Goal: Task Accomplishment & Management: Manage account settings

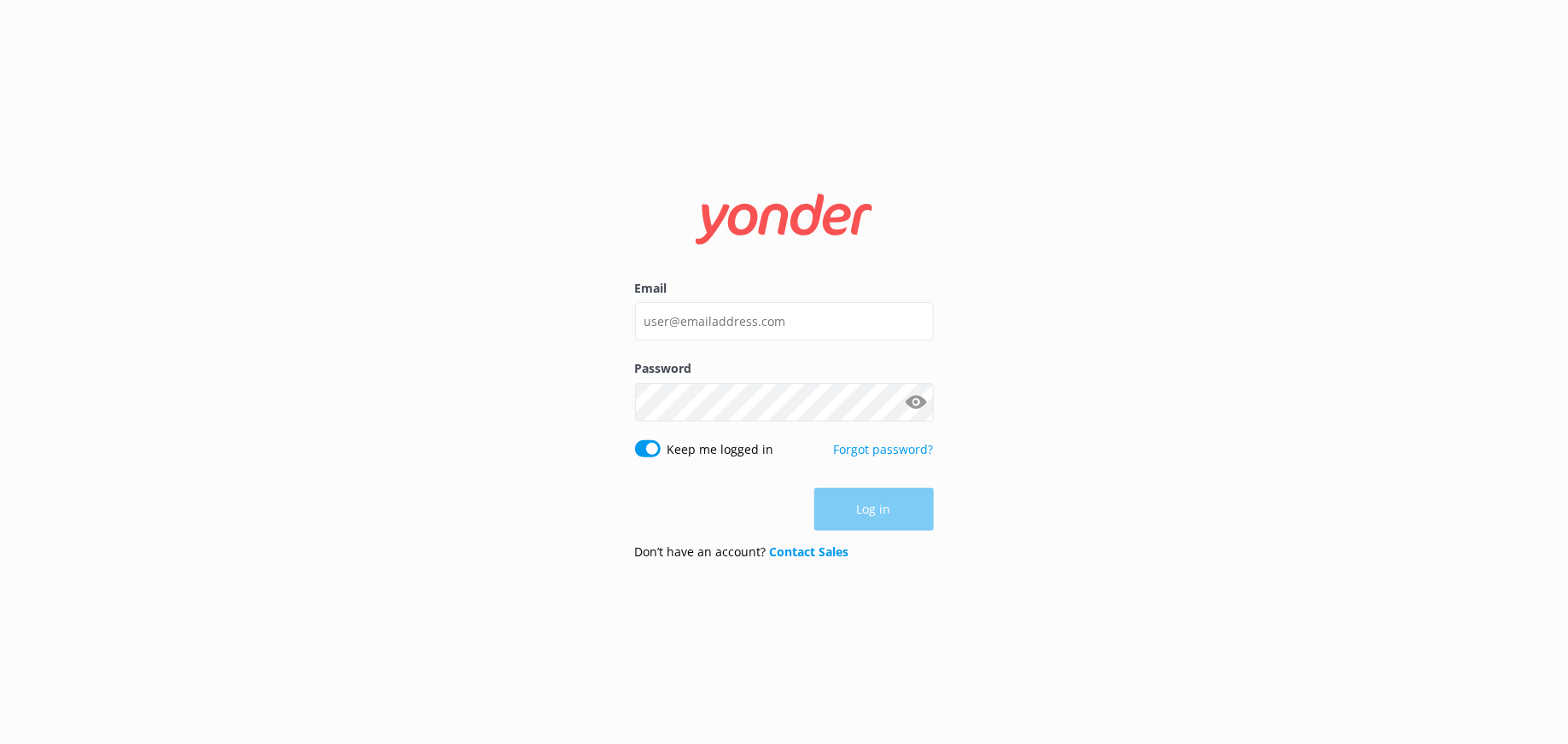
click at [572, 469] on div "Email Password Show password Keep me logged in Forgot password? Log in Don’t ha…" at bounding box center [784, 372] width 1568 height 744
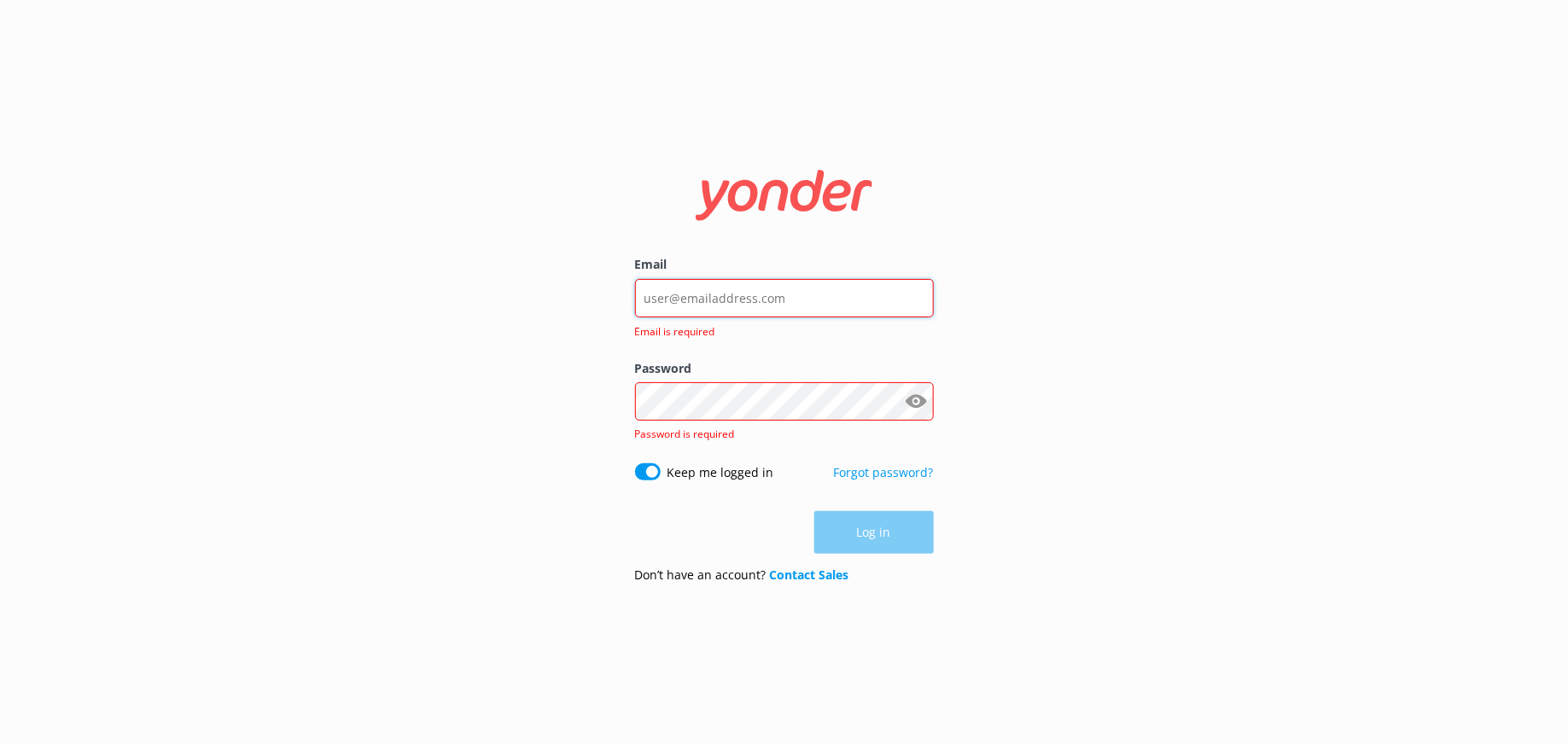
click at [745, 292] on input "Email" at bounding box center [785, 299] width 299 height 39
type input "[EMAIL_ADDRESS][PERSON_NAME][DOMAIN_NAME]"
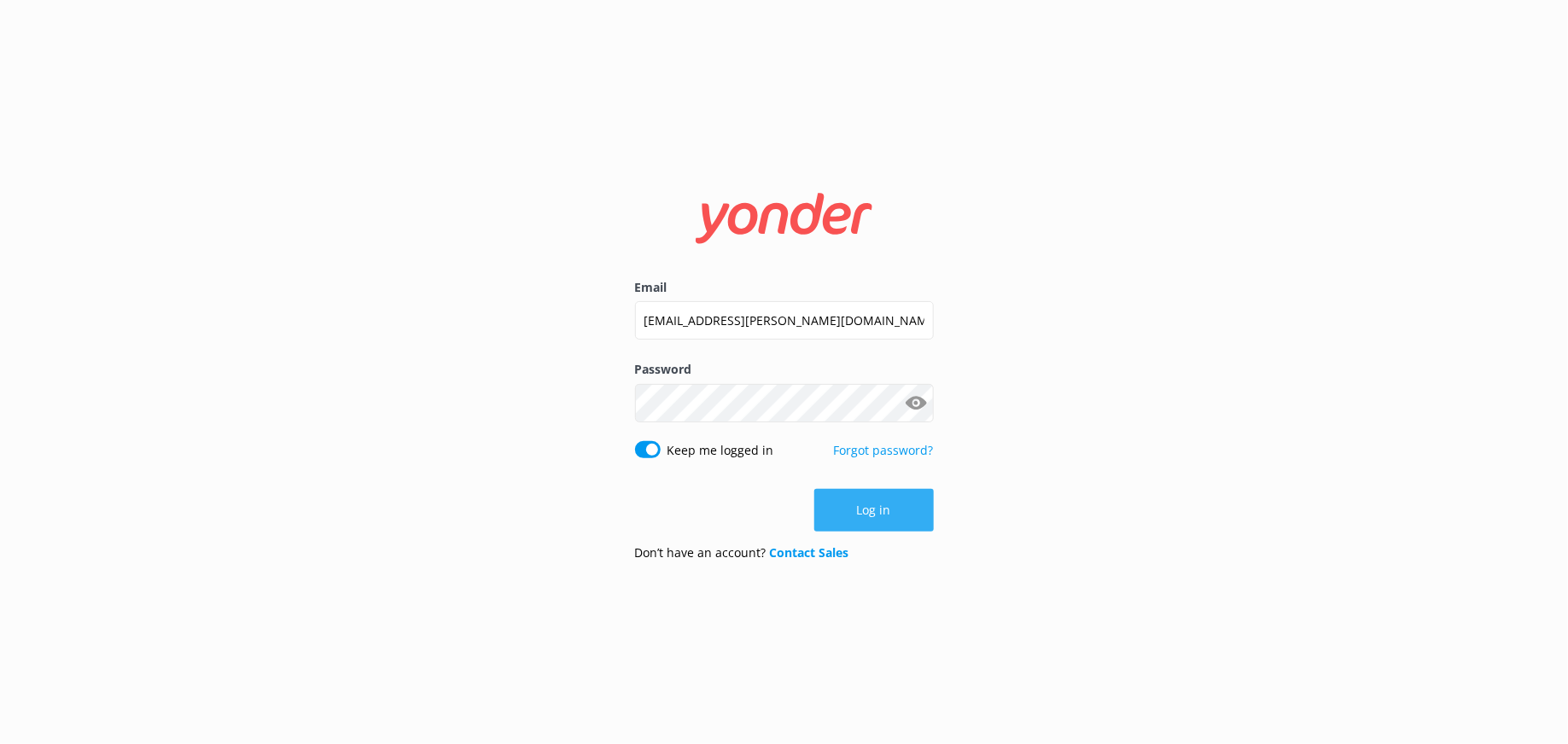
click at [866, 508] on button "Log in" at bounding box center [873, 510] width 119 height 43
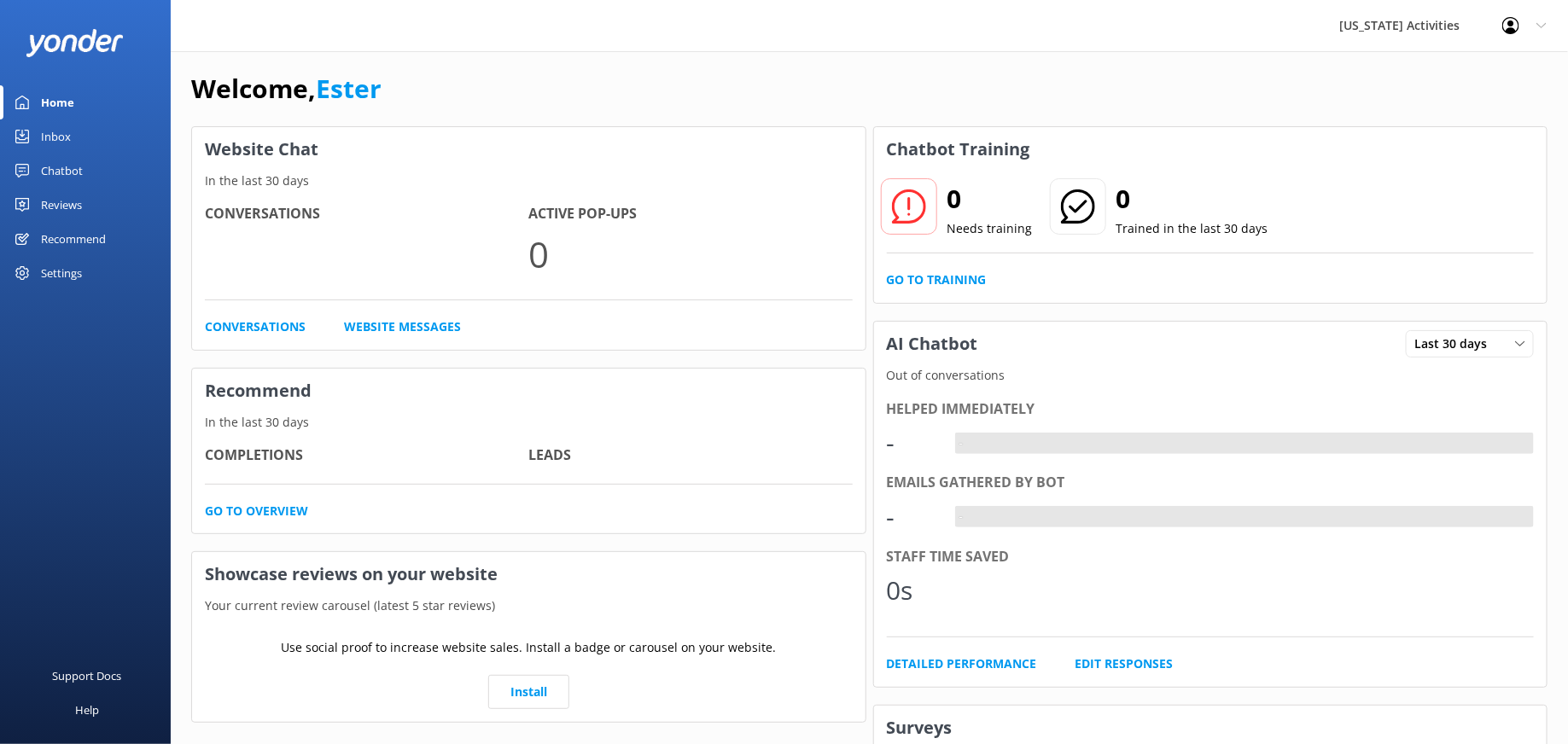
scroll to position [13, 0]
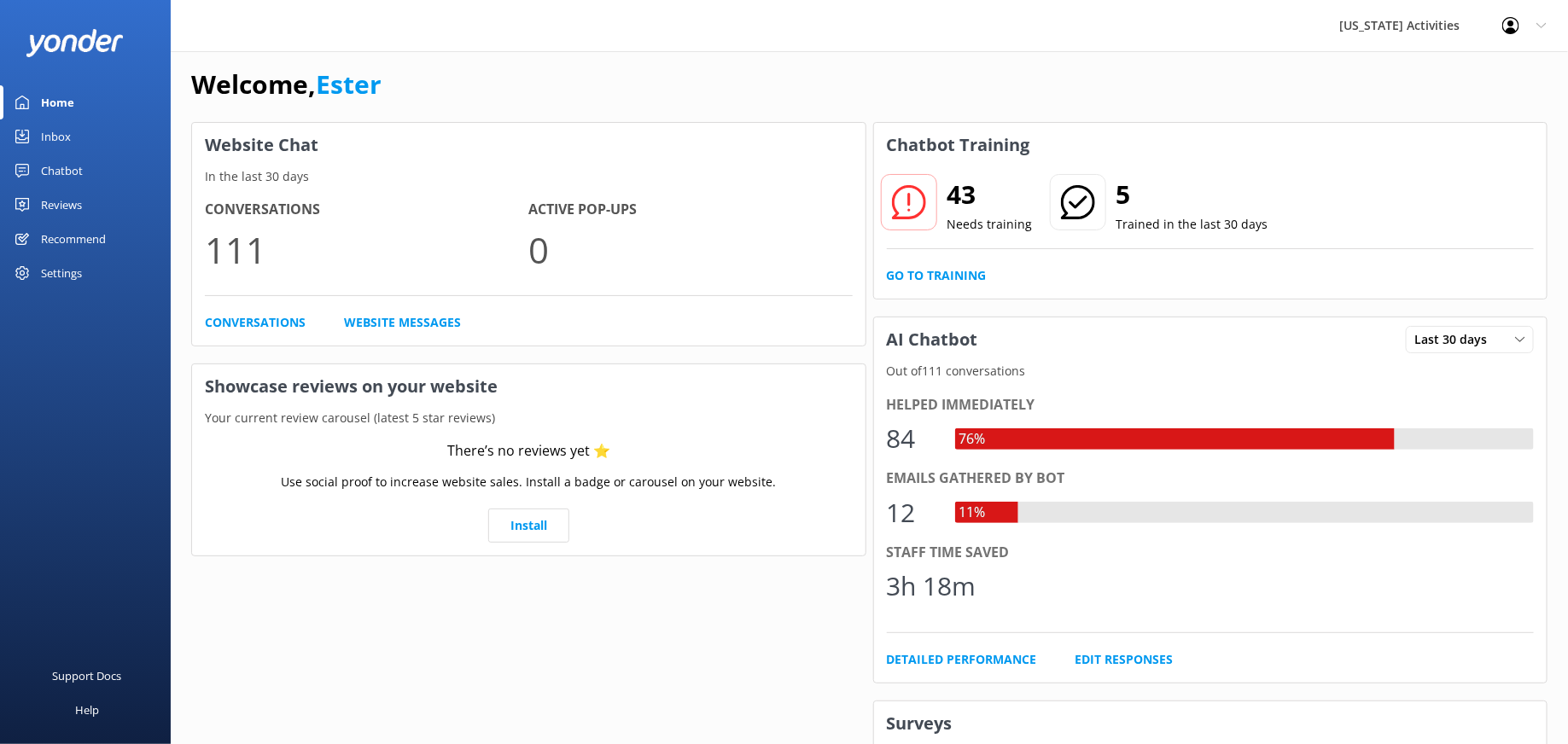
click at [68, 269] on div "Settings" at bounding box center [61, 273] width 41 height 34
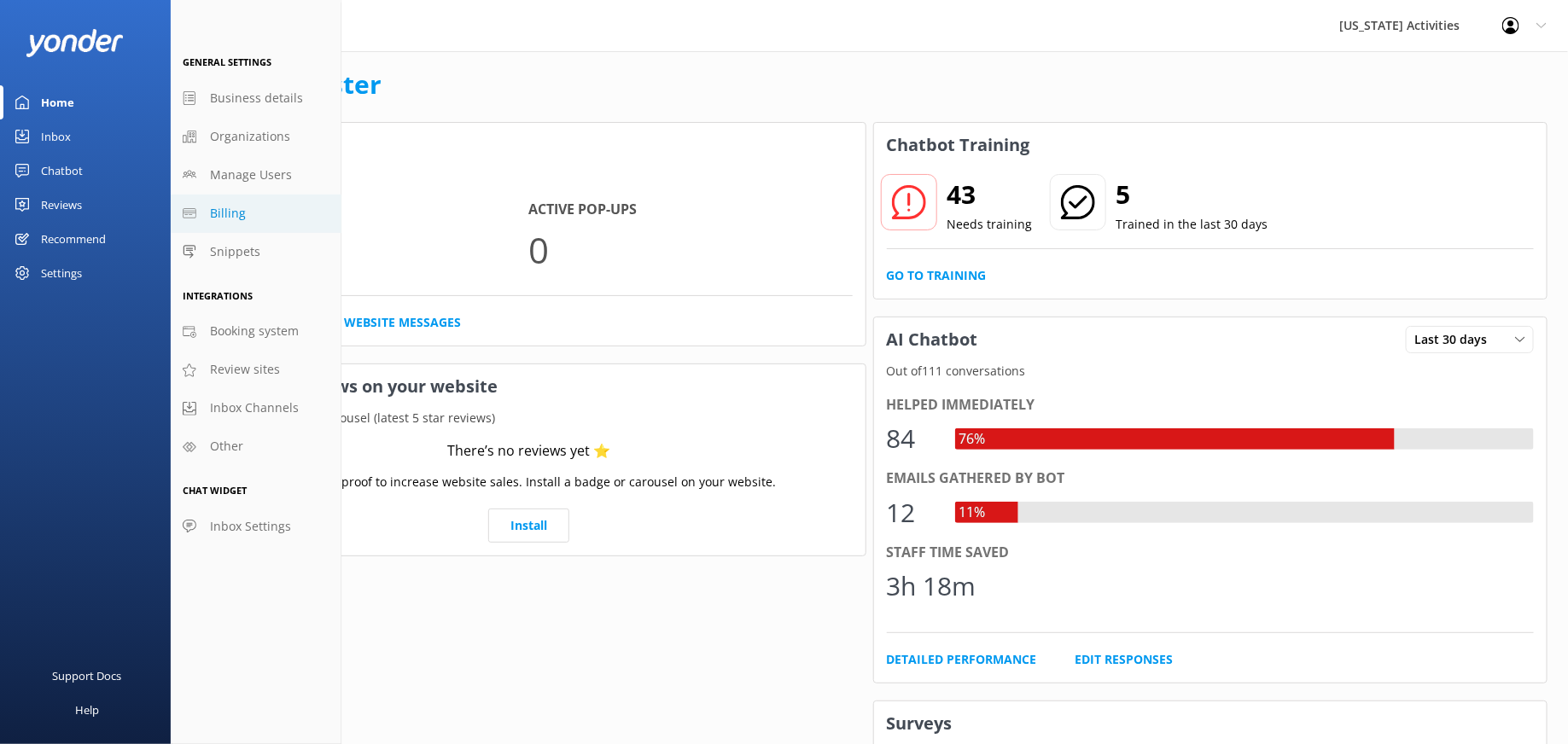
click at [236, 222] on span "Billing" at bounding box center [227, 212] width 36 height 18
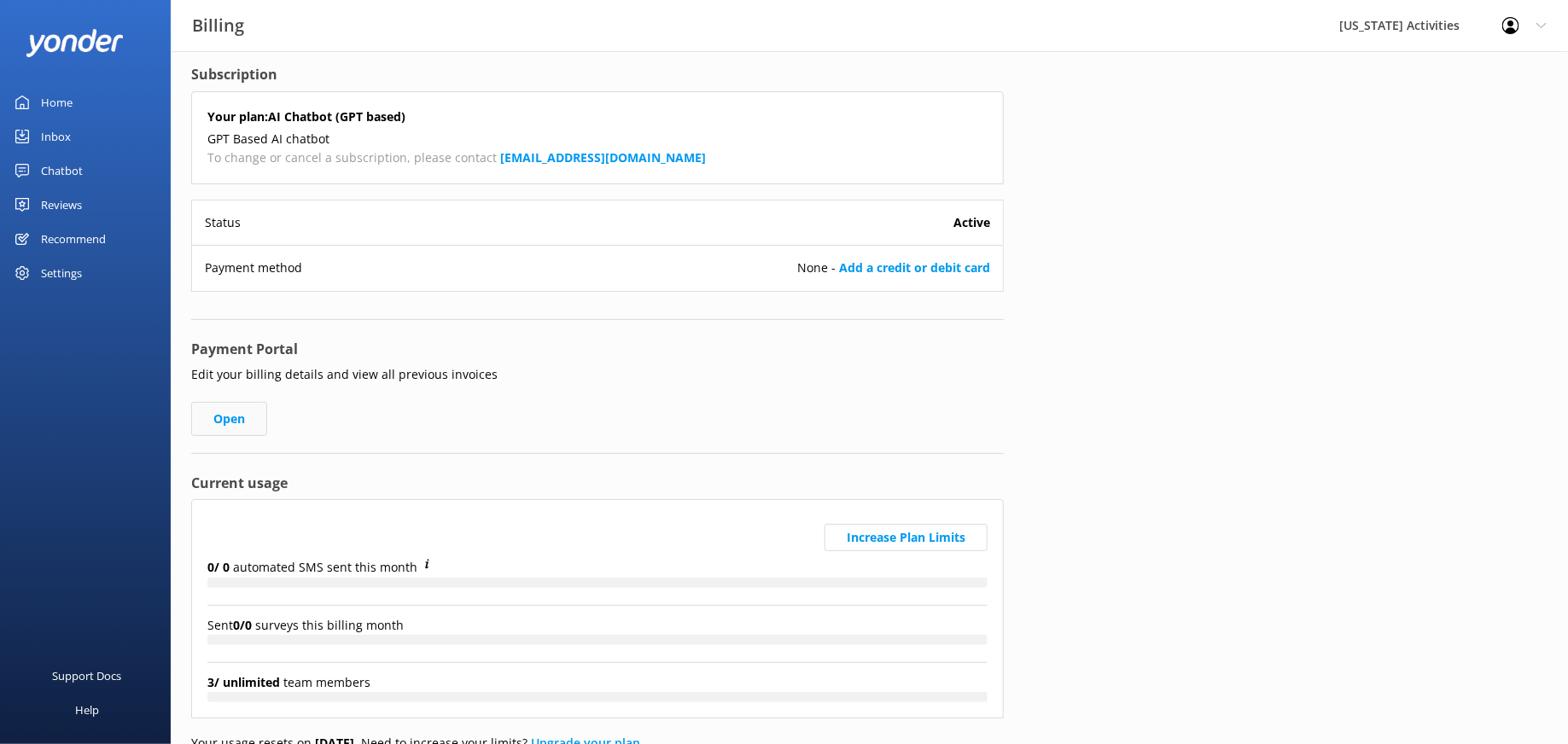
click at [241, 416] on link "Open" at bounding box center [229, 418] width 76 height 34
